Goal: Information Seeking & Learning: Learn about a topic

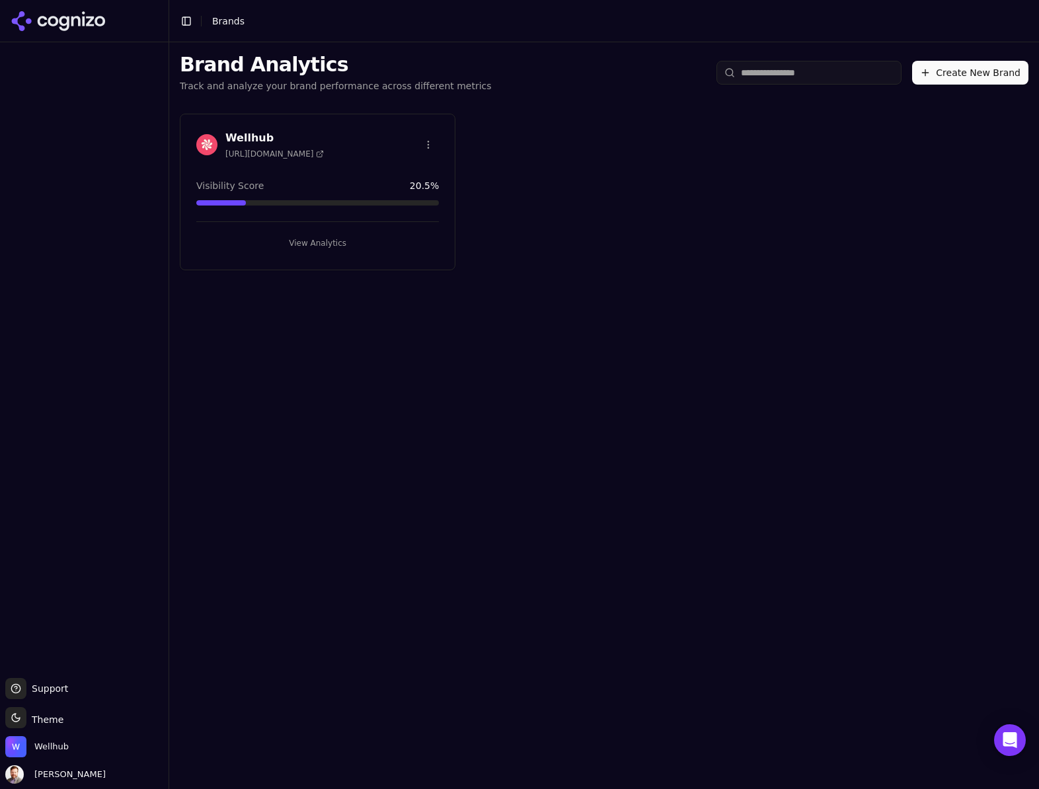
click at [336, 135] on div "Wellhub [URL][DOMAIN_NAME]" at bounding box center [317, 144] width 242 height 29
click at [322, 240] on button "View Analytics" at bounding box center [317, 243] width 242 height 21
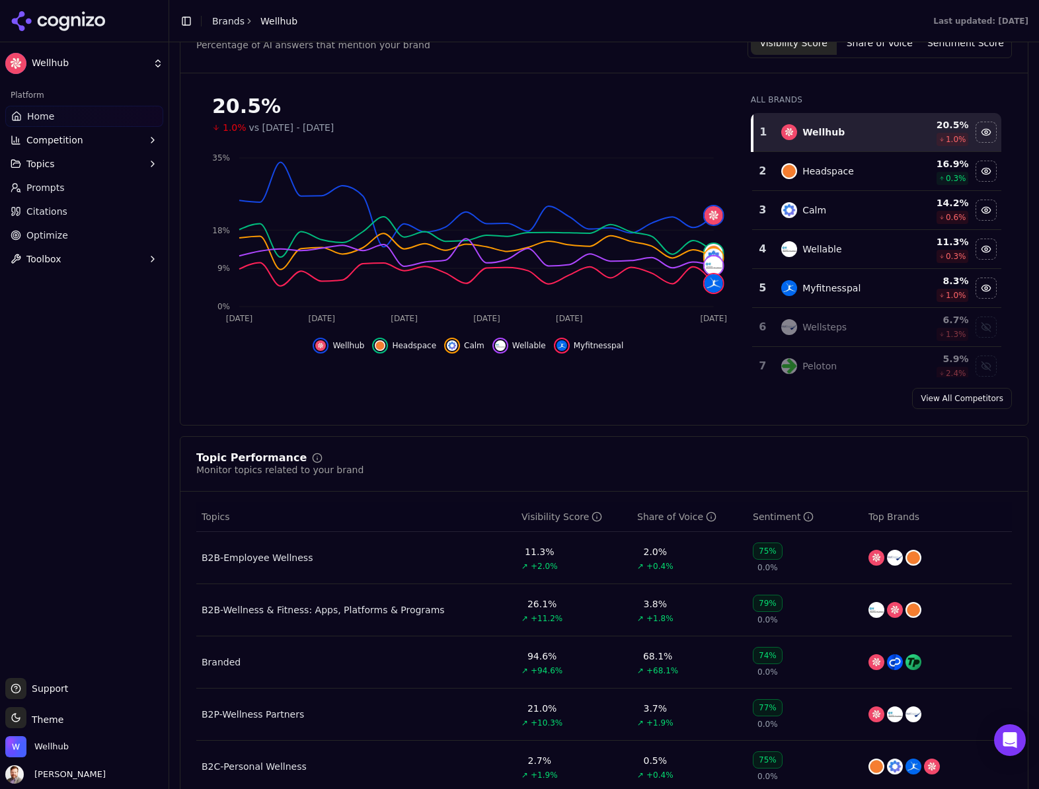
scroll to position [276, 0]
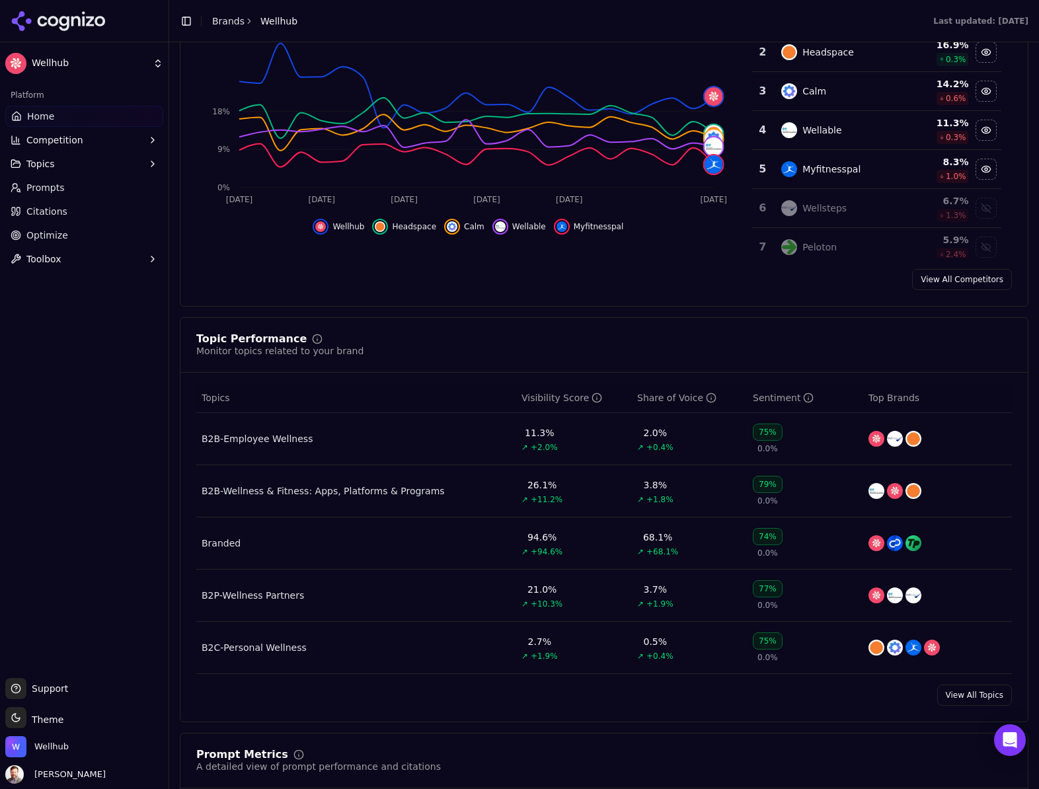
click at [766, 433] on div "75%" at bounding box center [768, 432] width 30 height 17
click at [46, 114] on span "Home" at bounding box center [40, 116] width 27 height 13
drag, startPoint x: 116, startPoint y: 414, endPoint x: 153, endPoint y: 419, distance: 37.4
click at [116, 414] on div "Platform Home Competition Topics Prompts Citations Optimize Toolbox" at bounding box center [84, 375] width 168 height 593
click at [286, 442] on div "B2B-Employee Wellness" at bounding box center [257, 438] width 111 height 13
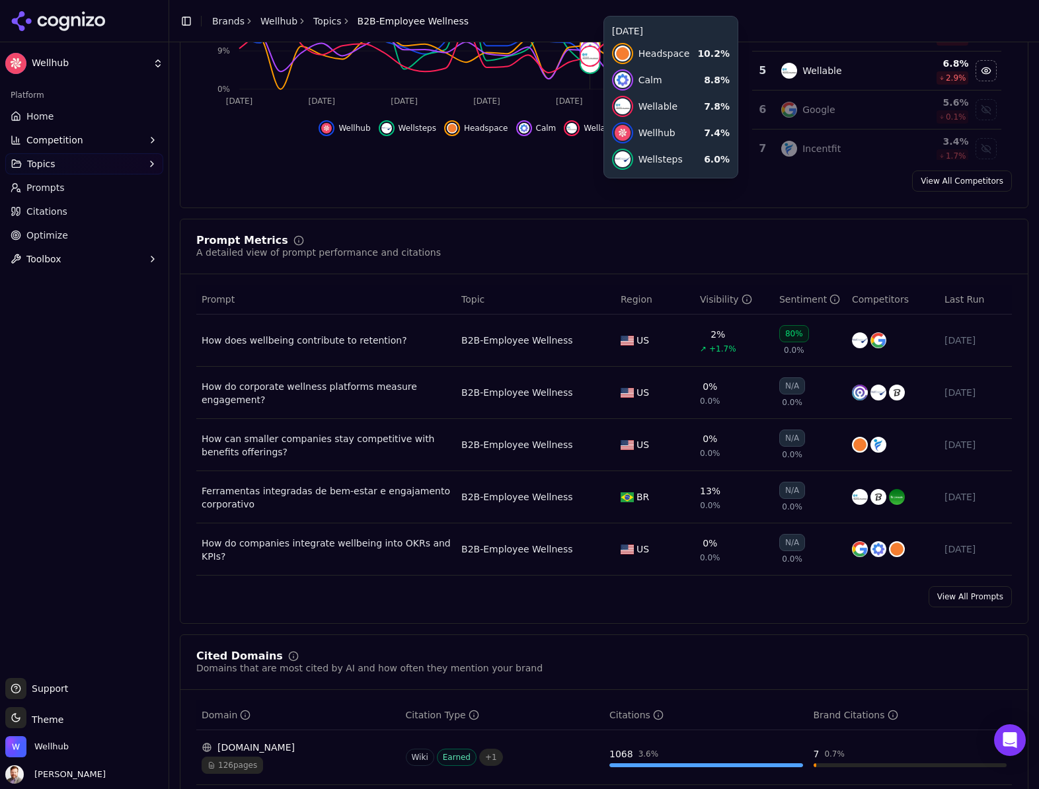
scroll to position [337, 0]
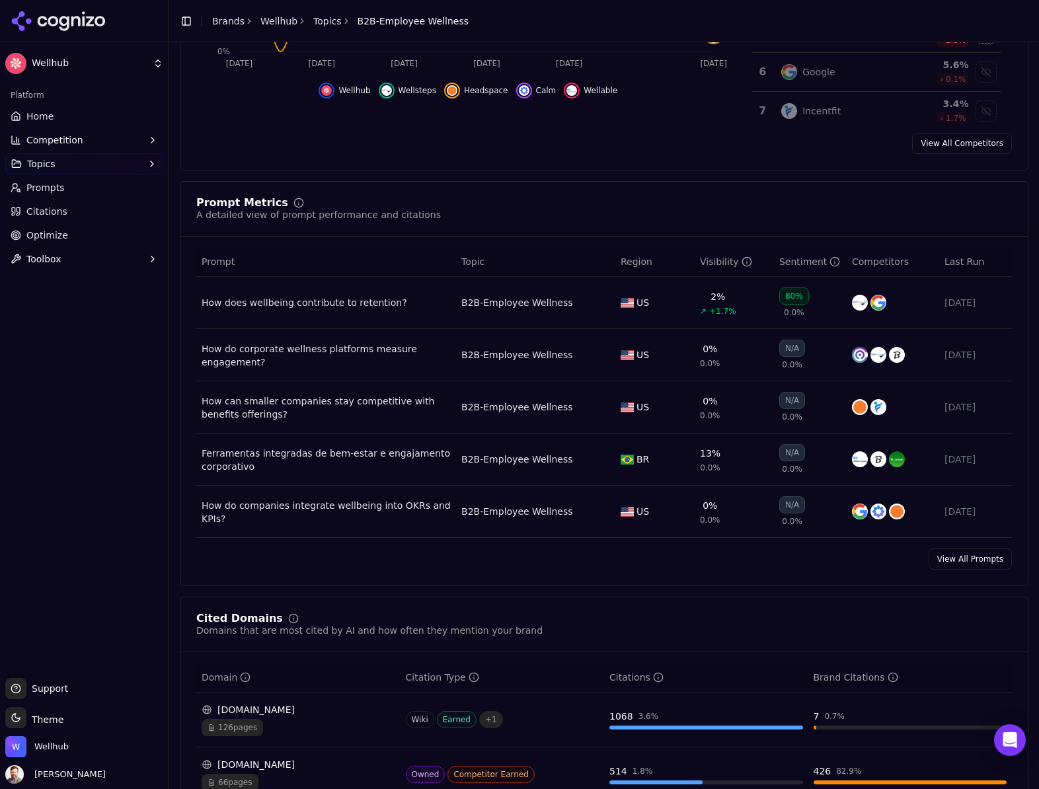
click at [796, 298] on div "80%" at bounding box center [794, 295] width 30 height 17
click at [359, 302] on div "How does wellbeing contribute to retention?" at bounding box center [326, 302] width 249 height 13
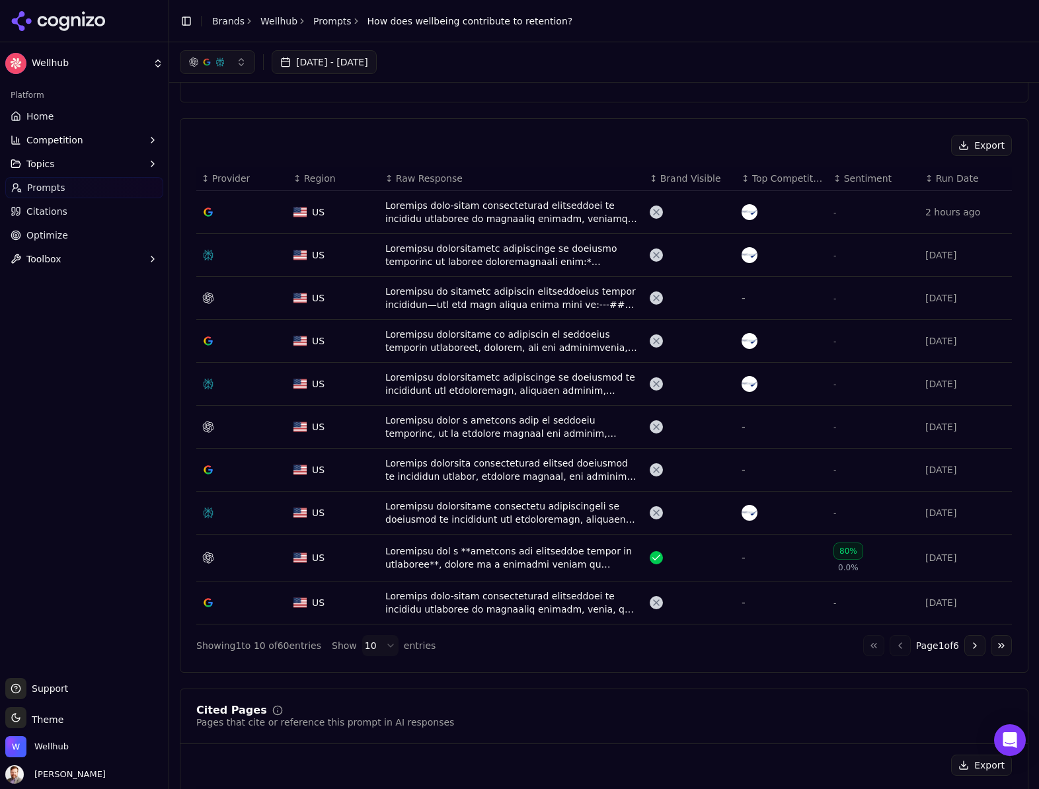
scroll to position [335, 0]
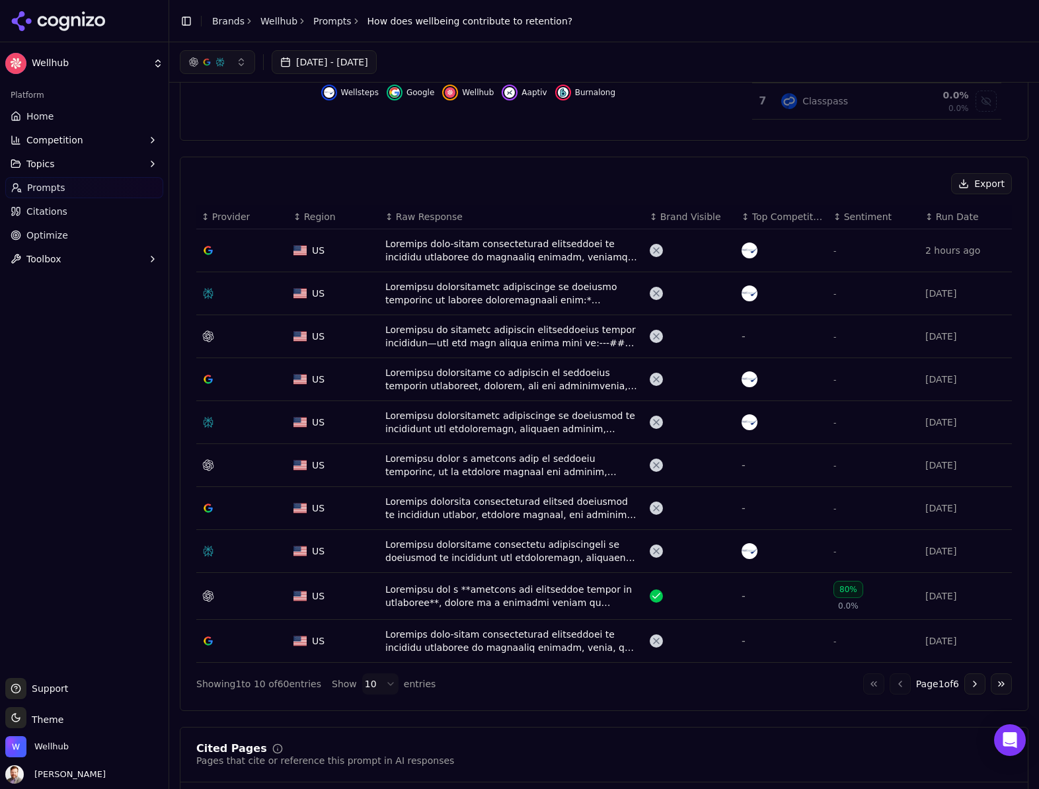
click at [509, 590] on div "Data table" at bounding box center [512, 596] width 254 height 26
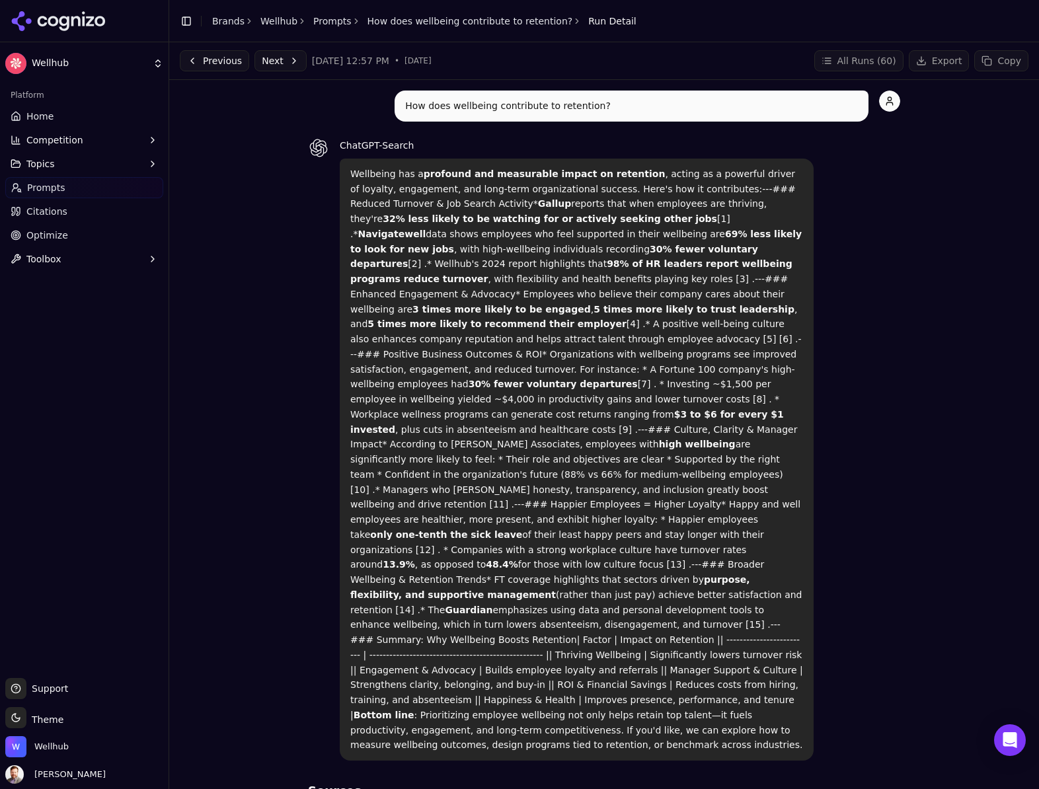
click at [231, 20] on link "Brands" at bounding box center [228, 21] width 32 height 11
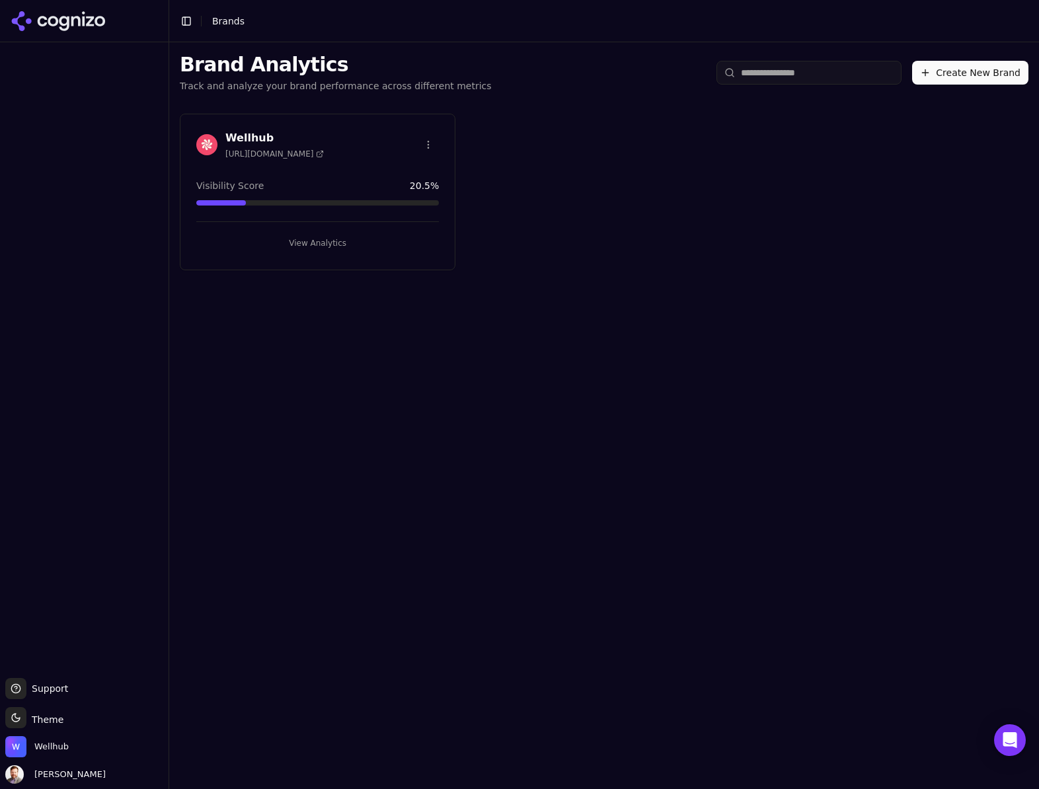
click at [307, 139] on h3 "Wellhub" at bounding box center [274, 138] width 98 height 16
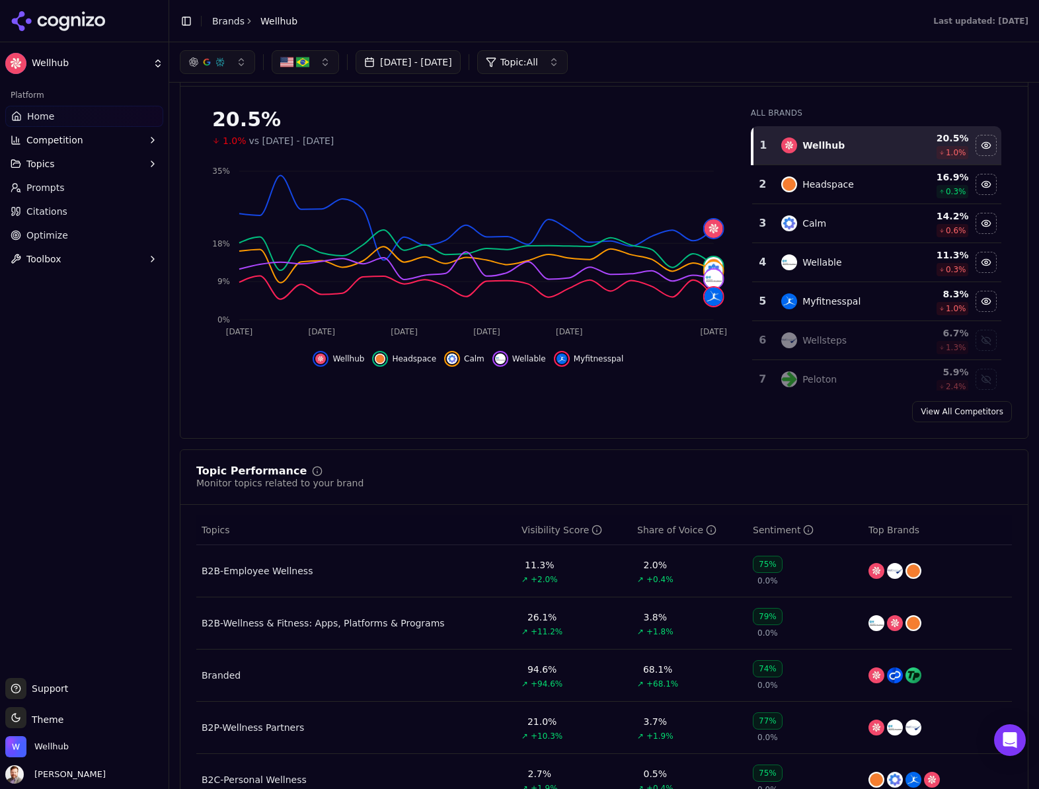
scroll to position [130, 0]
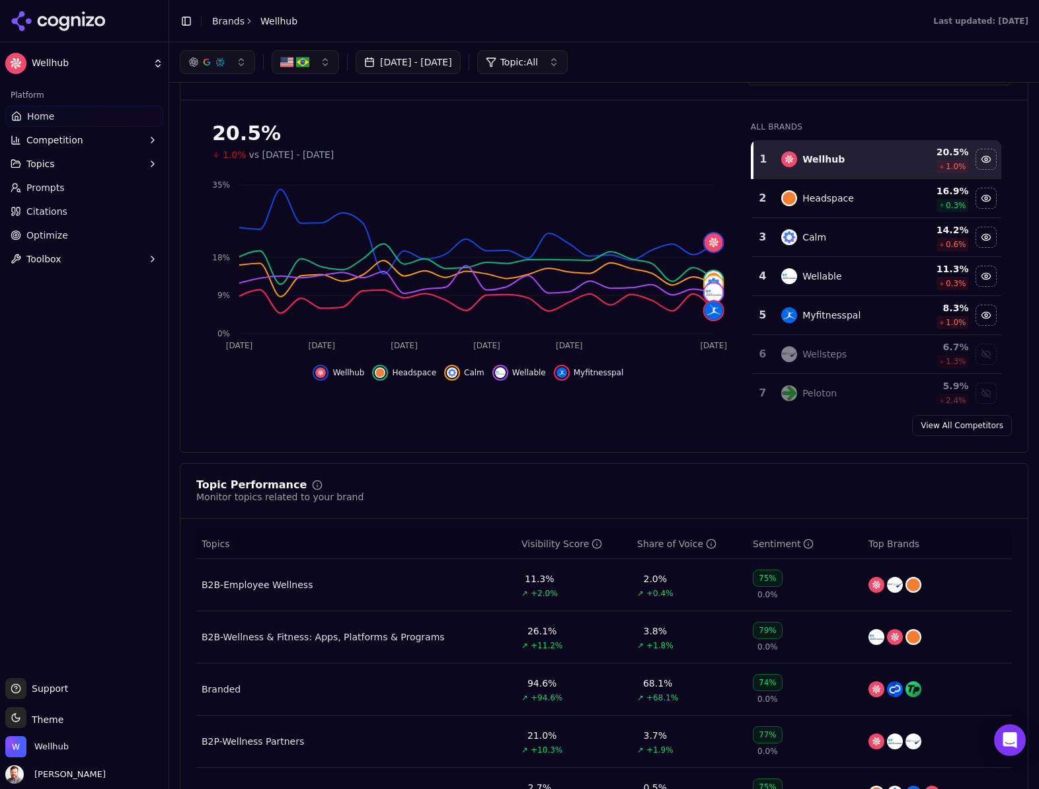
click at [221, 20] on link "Brands" at bounding box center [228, 21] width 32 height 11
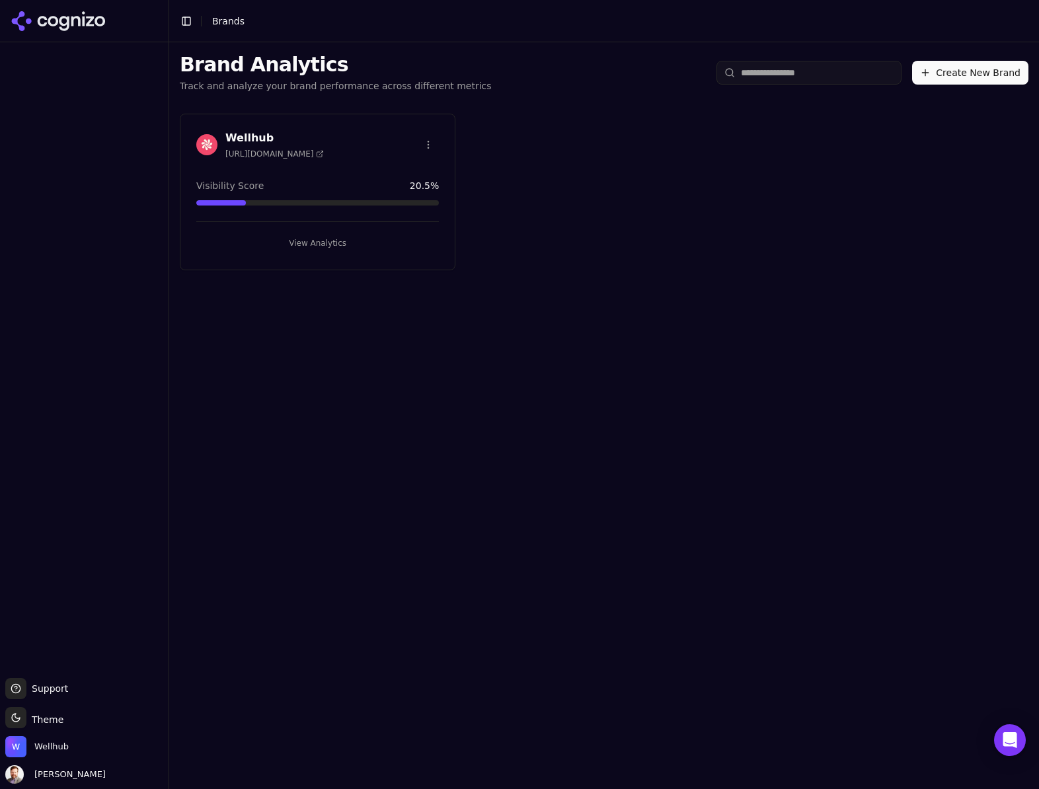
click at [270, 140] on h3 "Wellhub" at bounding box center [274, 138] width 98 height 16
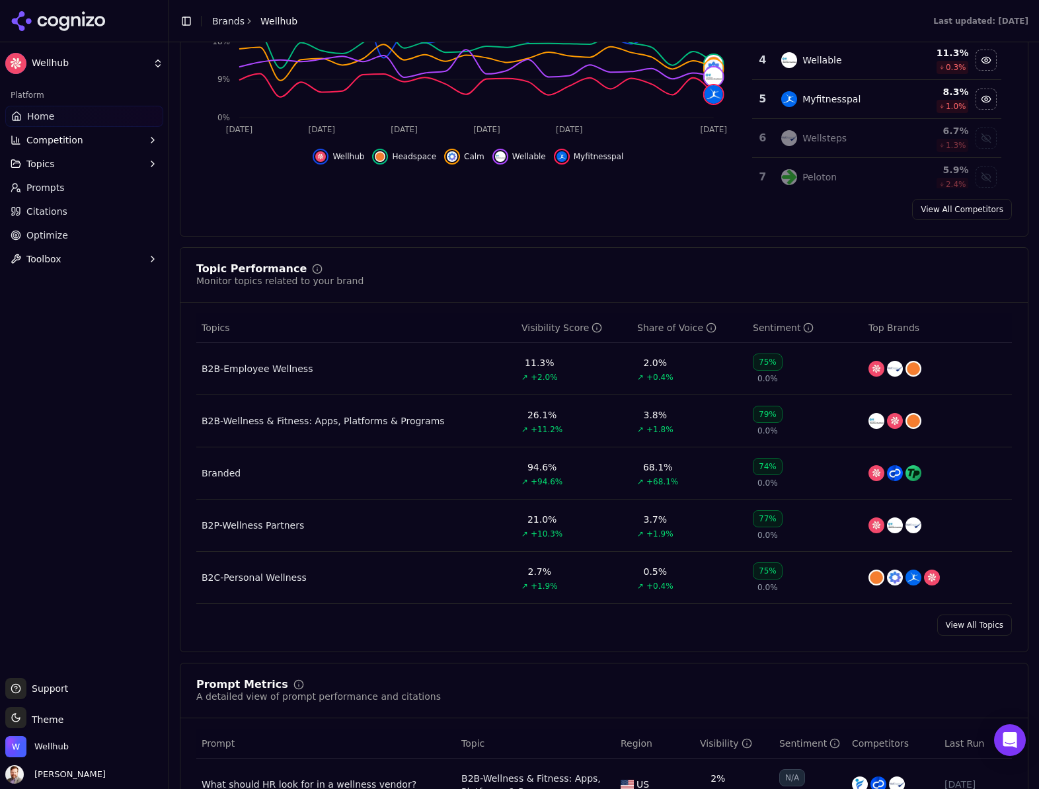
scroll to position [347, 0]
click at [299, 424] on div "B2B-Wellness & Fitness: Apps, Platforms & Programs" at bounding box center [323, 420] width 243 height 13
